Goal: Find specific page/section: Find specific page/section

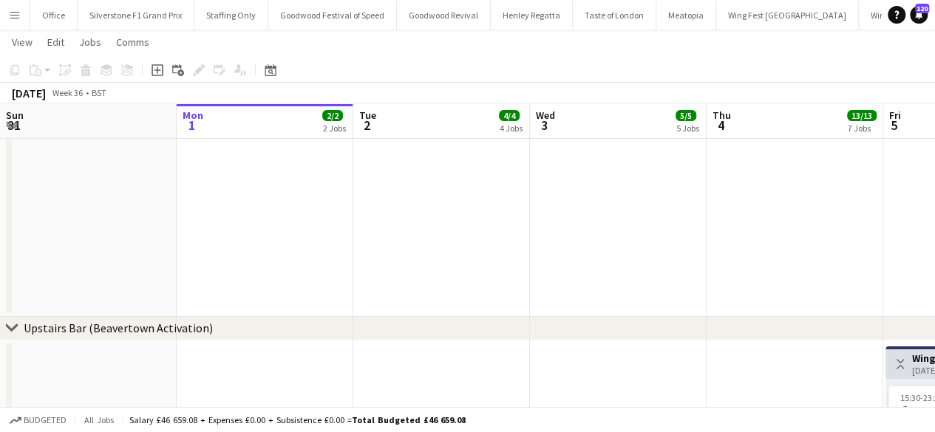
scroll to position [0, 544]
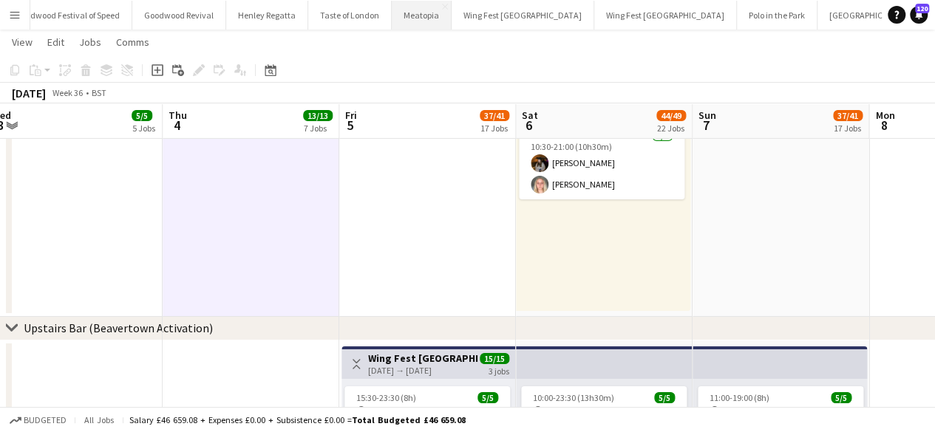
click at [417, 13] on button "Meatopia Close" at bounding box center [422, 15] width 60 height 29
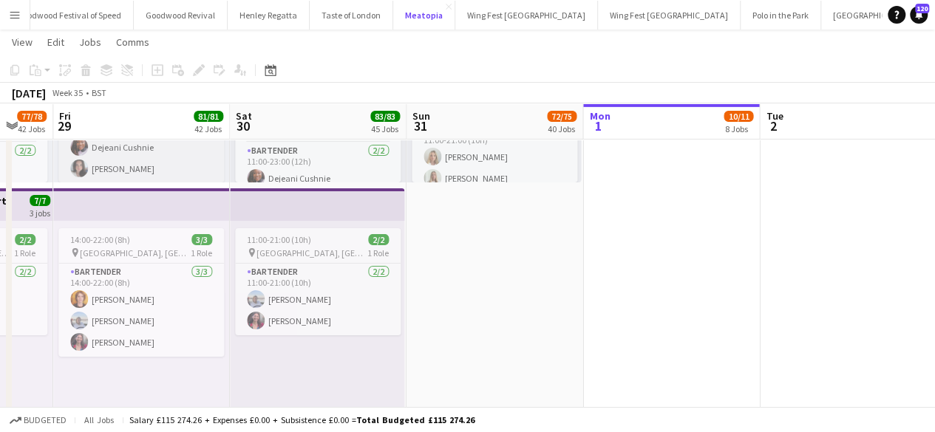
scroll to position [8024, 0]
